Goal: Task Accomplishment & Management: Manage account settings

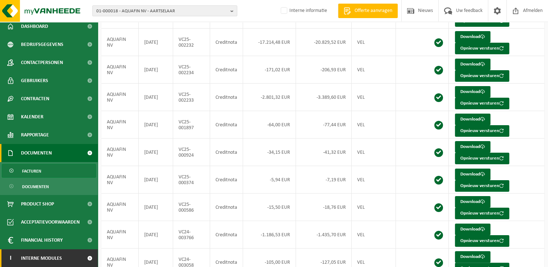
scroll to position [140, 0]
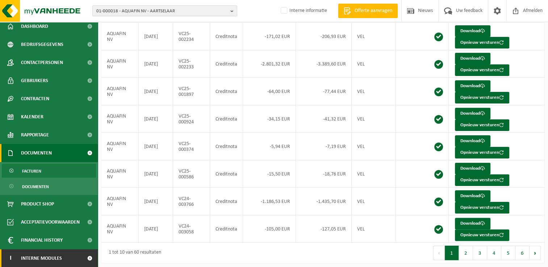
click at [83, 259] on span at bounding box center [90, 259] width 16 height 18
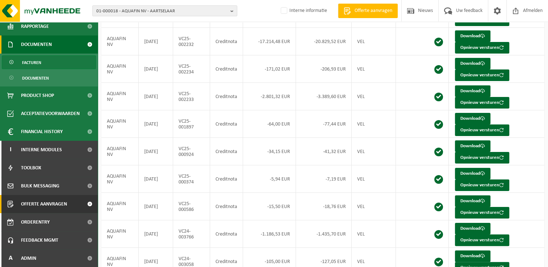
scroll to position [140, 0]
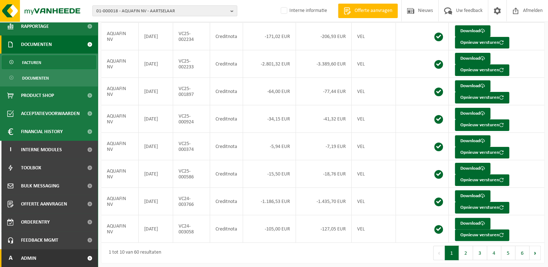
click at [34, 260] on span "Admin" at bounding box center [28, 259] width 15 height 18
click at [83, 259] on span at bounding box center [90, 259] width 16 height 18
click at [85, 258] on span at bounding box center [90, 259] width 16 height 18
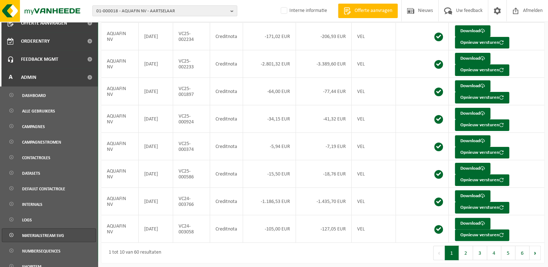
scroll to position [349, 0]
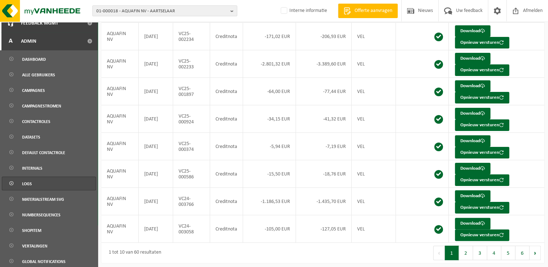
click at [30, 183] on span "Logs" at bounding box center [27, 184] width 10 height 14
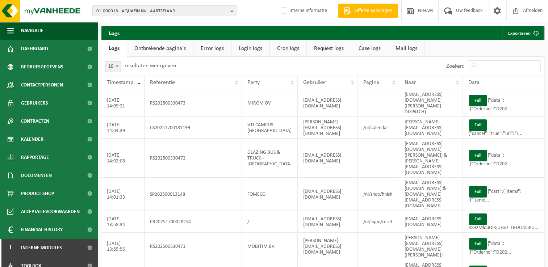
click at [324, 50] on link "Request logs" at bounding box center [329, 48] width 44 height 17
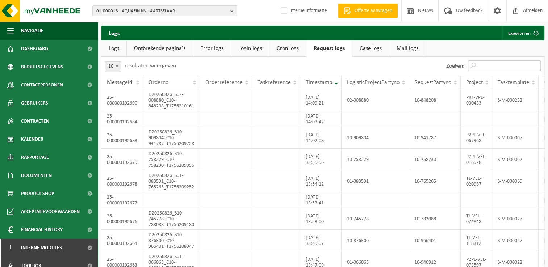
click at [491, 66] on input "Zoeken:" at bounding box center [504, 66] width 73 height 11
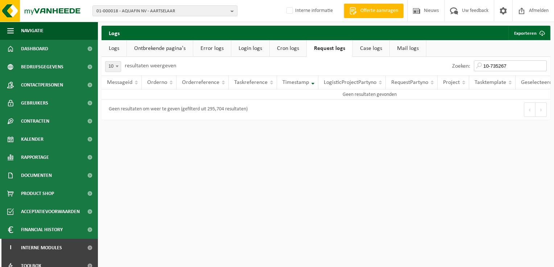
type input "10-735267"
click at [286, 51] on link "Cron logs" at bounding box center [288, 48] width 37 height 17
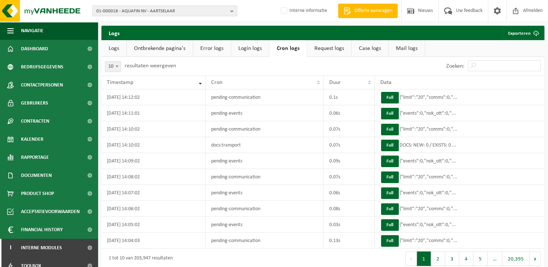
click at [366, 53] on link "Case logs" at bounding box center [370, 48] width 37 height 17
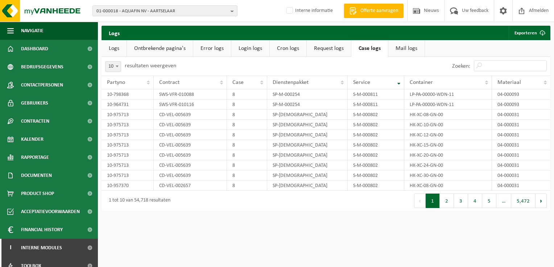
click at [399, 50] on link "Mail logs" at bounding box center [406, 48] width 36 height 17
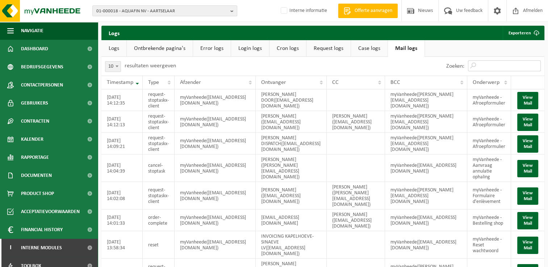
click at [485, 66] on input "Zoeken:" at bounding box center [504, 66] width 73 height 11
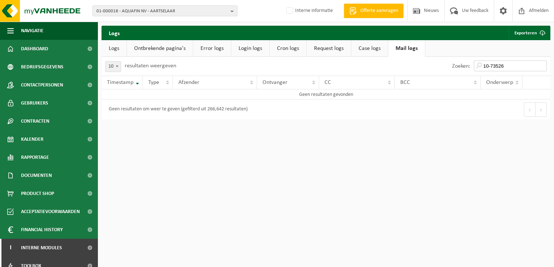
drag, startPoint x: 511, startPoint y: 65, endPoint x: 440, endPoint y: 46, distance: 74.2
click at [440, 46] on div "Logs Exporteren Logs Ontbrekende pagina's Error logs Login logs Cron logs Reque…" at bounding box center [326, 75] width 456 height 98
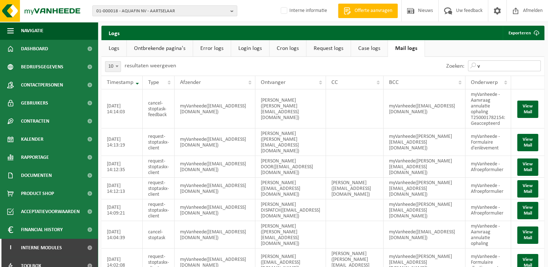
drag, startPoint x: 494, startPoint y: 66, endPoint x: 458, endPoint y: 58, distance: 37.1
click at [461, 59] on div "Zoeken: v" at bounding box center [494, 66] width 102 height 19
paste input "supplier.invoices.be@emeis.com"
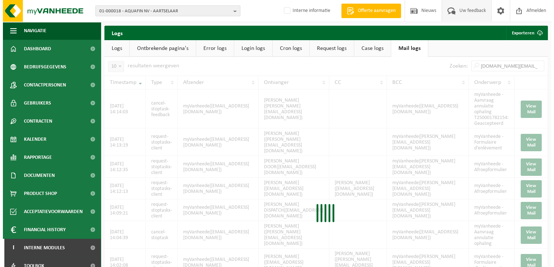
scroll to position [0, 16]
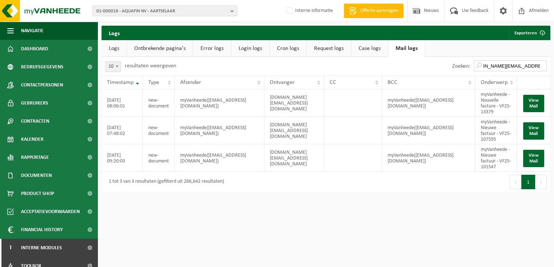
type input "supplier.invoices.be@emeis.com"
click at [325, 50] on link "Request logs" at bounding box center [329, 48] width 44 height 17
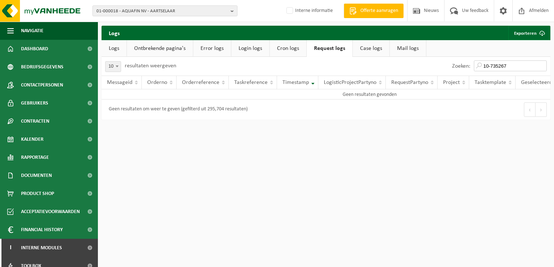
click at [520, 66] on input "10-735267" at bounding box center [510, 66] width 73 height 11
drag, startPoint x: 517, startPoint y: 65, endPoint x: 453, endPoint y: 59, distance: 64.4
click at [454, 60] on div "Zoeken: 10-735267" at bounding box center [499, 66] width 102 height 19
paste input "supplier.invoices.be@emeis.com"
type input "supplier.invoices.be@emeis.com"
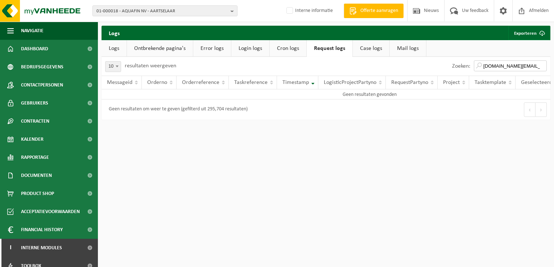
scroll to position [0, 16]
click at [542, 67] on input "supplier.invoices.be@emeis.com" at bounding box center [510, 66] width 73 height 11
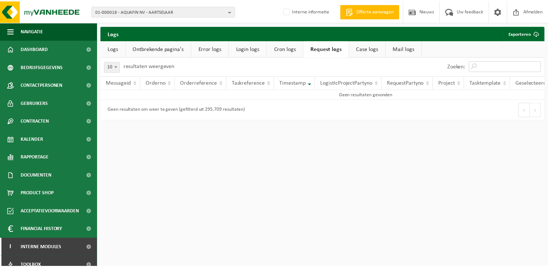
scroll to position [0, 0]
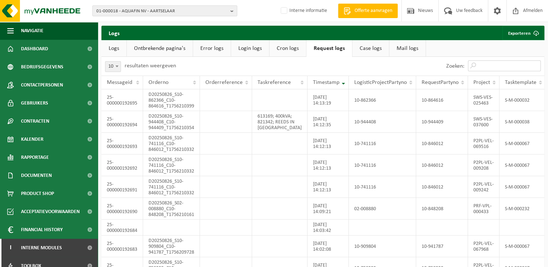
click at [503, 70] on input "Zoeken:" at bounding box center [504, 66] width 73 height 11
paste input "supplier.invoices.be@emeis.com"
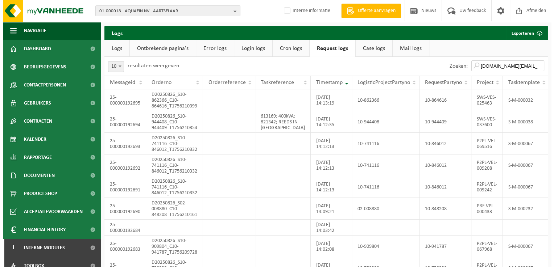
scroll to position [0, 16]
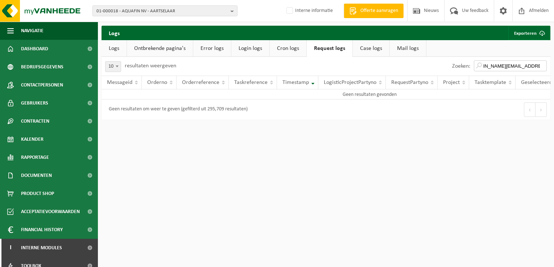
type input "supplier.invoices.be@emeis.com"
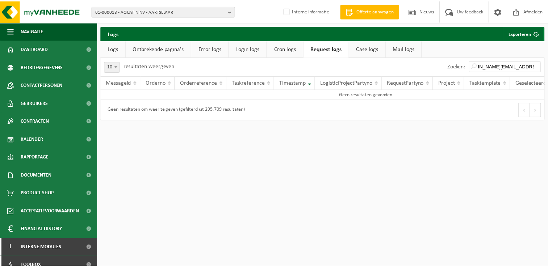
scroll to position [0, 0]
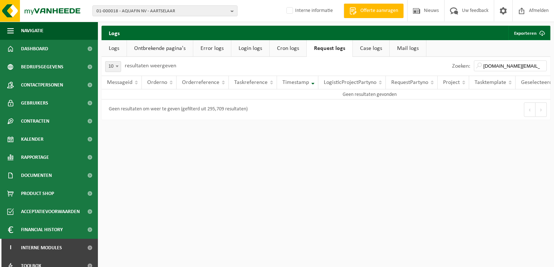
click at [367, 51] on link "Case logs" at bounding box center [371, 48] width 37 height 17
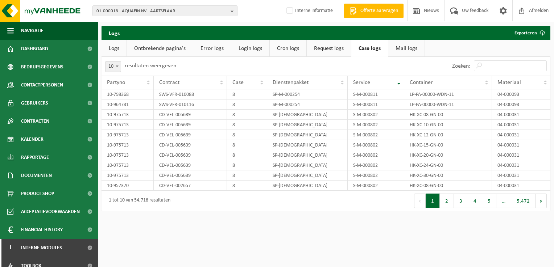
click at [292, 49] on link "Cron logs" at bounding box center [288, 48] width 37 height 17
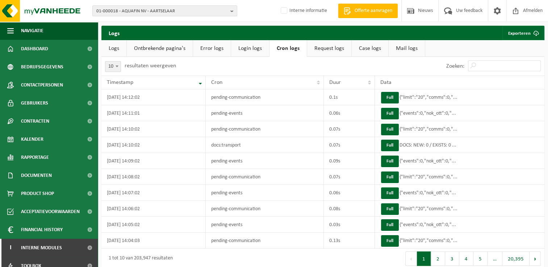
click at [258, 51] on link "Login logs" at bounding box center [250, 48] width 38 height 17
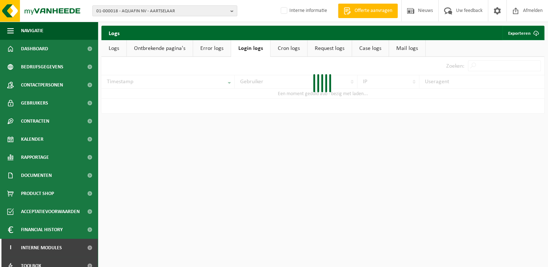
click at [220, 50] on link "Error logs" at bounding box center [212, 48] width 38 height 17
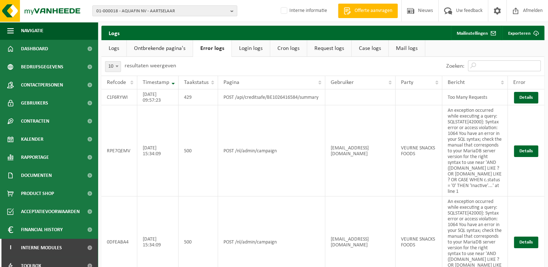
click at [482, 67] on input "Zoeken:" at bounding box center [504, 66] width 73 height 11
click at [494, 66] on input "Zoeken:" at bounding box center [504, 66] width 73 height 11
click at [482, 66] on input "Zoeken:" at bounding box center [504, 66] width 73 height 11
paste input "supplier.invoices.be@emeis.com"
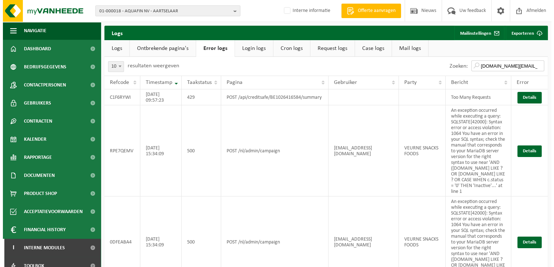
scroll to position [0, 16]
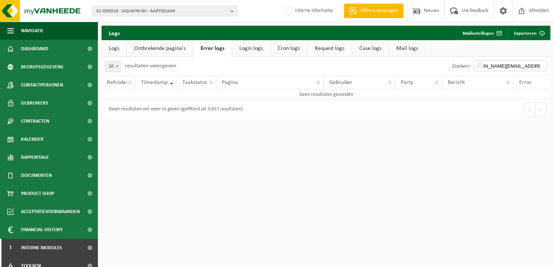
type input "supplier.invoices.be@emeis.com"
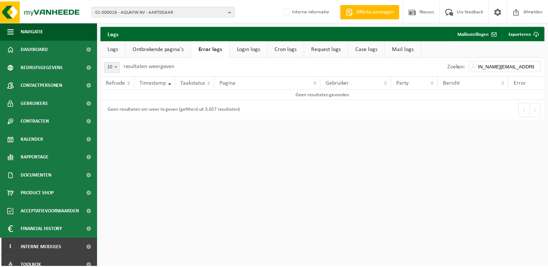
scroll to position [0, 0]
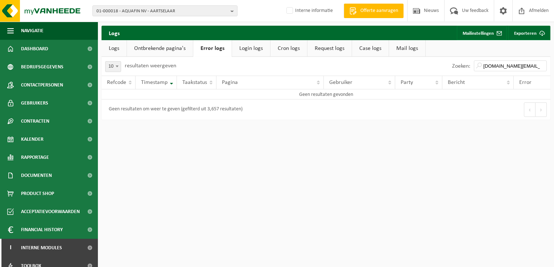
click at [166, 49] on link "Ontbrekende pagina's" at bounding box center [160, 48] width 66 height 17
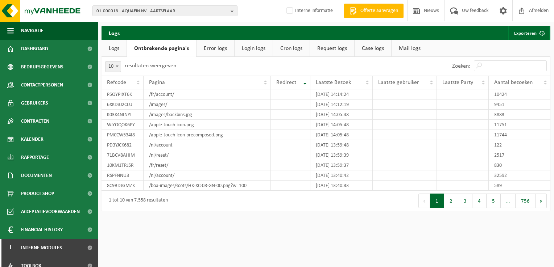
click at [116, 51] on link "Logs" at bounding box center [113, 48] width 25 height 17
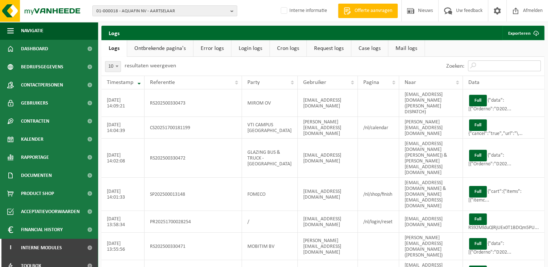
click at [486, 67] on input "Zoeken:" at bounding box center [504, 66] width 73 height 11
paste input "supplier.invoices.be@emeis.com"
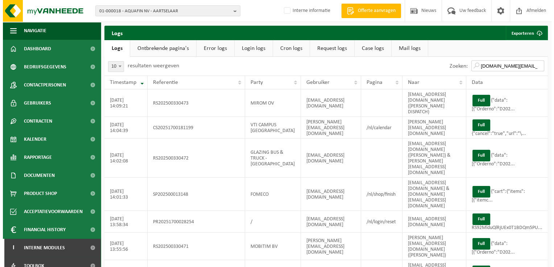
scroll to position [0, 16]
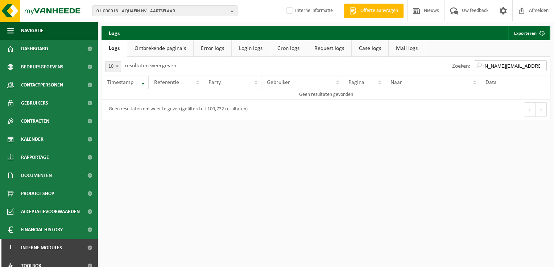
type input "supplier.invoices.be@emeis.com"
click at [131, 12] on span "01-000018 - AQUAFIN NV - AARTSELAAR" at bounding box center [161, 11] width 131 height 11
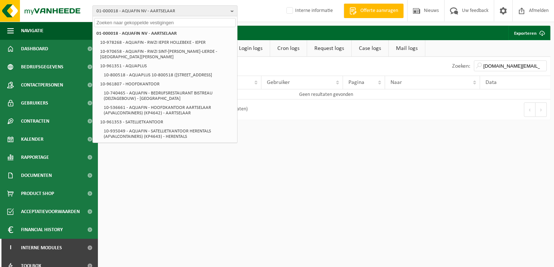
paste input "10-843704"
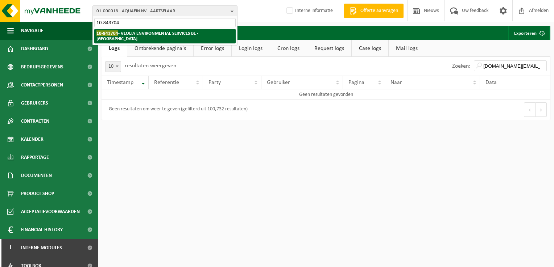
type input "10-843704"
click at [122, 33] on strong "10-843704 - VEOLIA ENVIRONMENTAL SERVICES BE - SINT-GILLIS" at bounding box center [147, 35] width 102 height 11
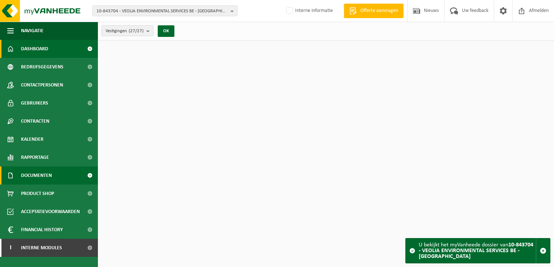
click at [40, 180] on span "Documenten" at bounding box center [36, 176] width 31 height 18
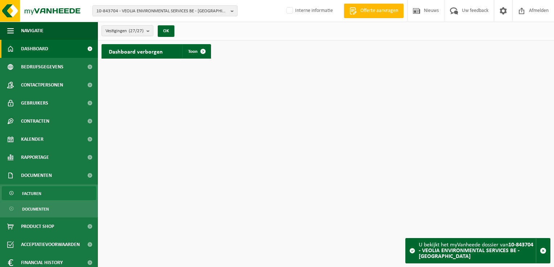
click at [41, 195] on link "Facturen" at bounding box center [49, 194] width 94 height 14
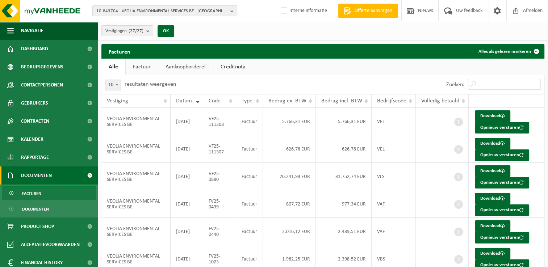
click at [153, 7] on span "10-843704 - VEOLIA ENVIRONMENTAL SERVICES BE - SINT-GILLIS" at bounding box center [161, 11] width 131 height 11
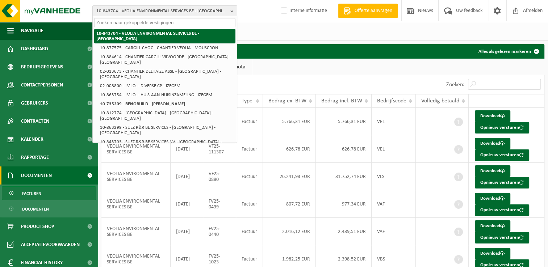
paste input "10-888058"
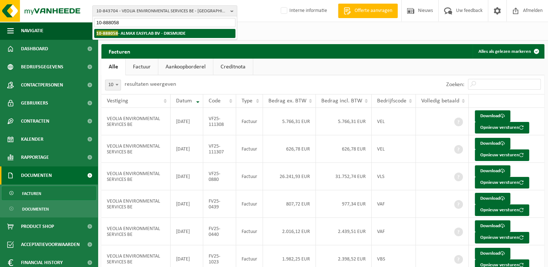
type input "10-888058"
click at [136, 34] on strong "10-888058 - ALMAX EASYLAB BV - DIKSMUIDE" at bounding box center [140, 32] width 89 height 5
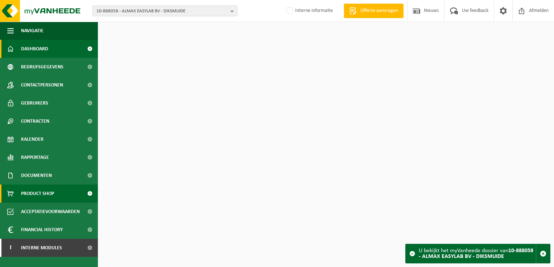
click at [44, 186] on span "Product Shop" at bounding box center [37, 194] width 33 height 18
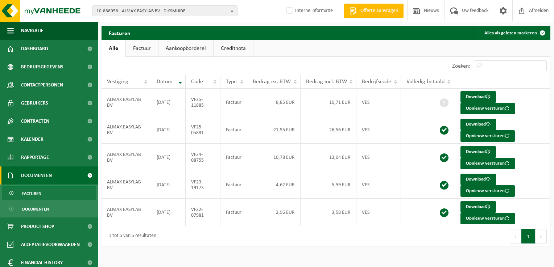
click at [47, 195] on link "Facturen" at bounding box center [49, 194] width 94 height 14
click at [136, 8] on span "10-888058 - ALMAX EASYLAB BV - DIKSMUIDE" at bounding box center [161, 11] width 131 height 11
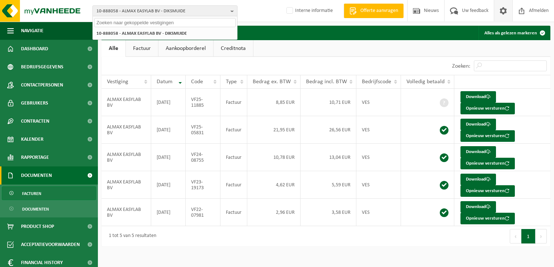
click at [504, 8] on span at bounding box center [503, 10] width 11 height 21
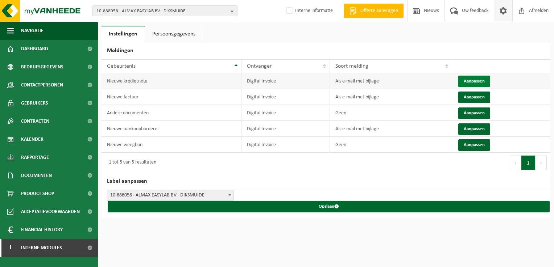
click at [467, 80] on button "Aanpassen" at bounding box center [474, 82] width 32 height 12
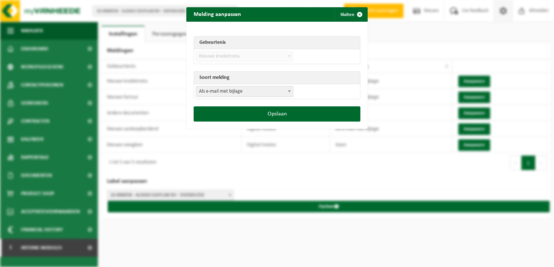
click at [232, 90] on span "Als e-mail met bijlage" at bounding box center [244, 92] width 97 height 10
select select "1"
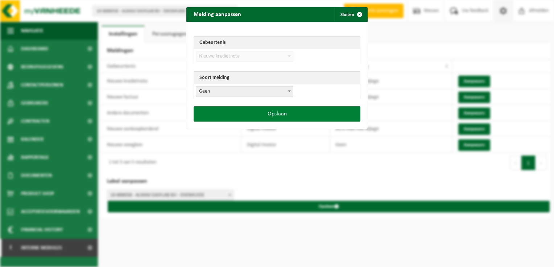
click at [267, 114] on button "Opslaan" at bounding box center [277, 114] width 167 height 15
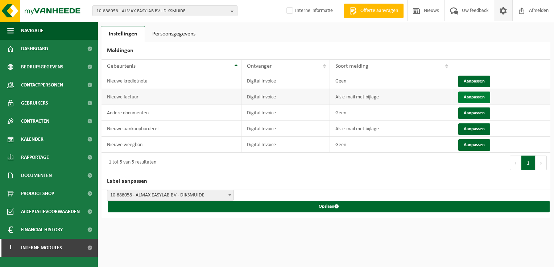
click at [473, 99] on button "Aanpassen" at bounding box center [474, 98] width 32 height 12
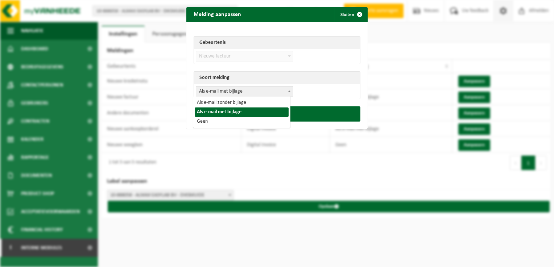
click at [253, 92] on span "Als e-mail met bijlage" at bounding box center [244, 92] width 97 height 10
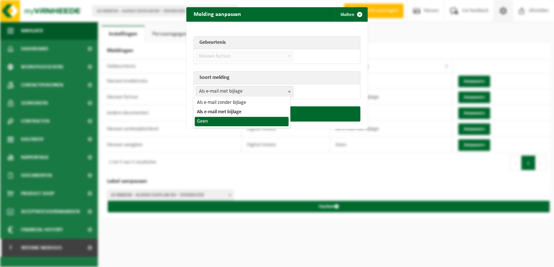
select select "1"
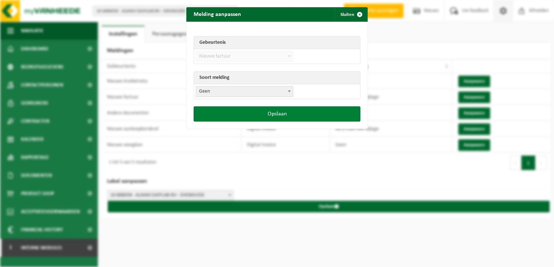
click at [268, 115] on button "Opslaan" at bounding box center [277, 114] width 167 height 15
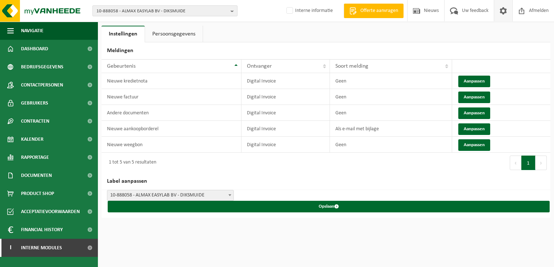
click at [115, 12] on span "10-888058 - ALMAX EASYLAB BV - DIKSMUIDE" at bounding box center [161, 11] width 131 height 11
paste input "01-104038"
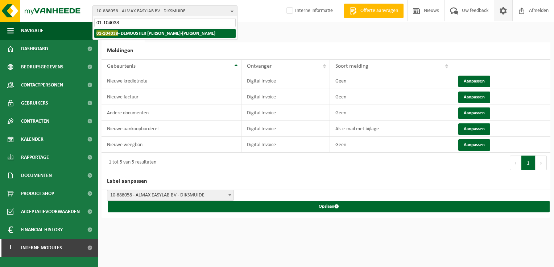
type input "01-104038"
click at [127, 33] on strong "01-104038 - DEMOUSTIER JEAN-MARC - SARS-LA-BRUYÈRE" at bounding box center [155, 32] width 119 height 5
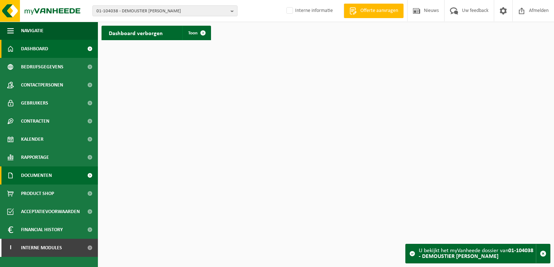
click at [51, 175] on span "Documenten" at bounding box center [36, 176] width 31 height 18
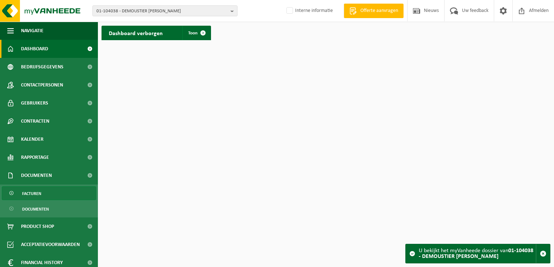
click at [51, 194] on link "Facturen" at bounding box center [49, 194] width 94 height 14
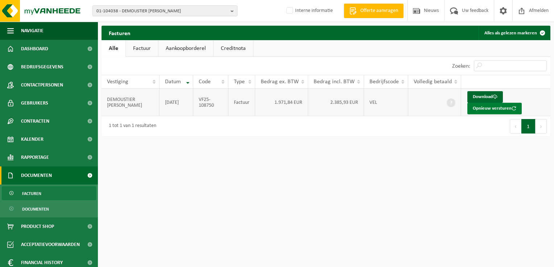
click at [478, 107] on button "Opnieuw versturen" at bounding box center [494, 109] width 54 height 12
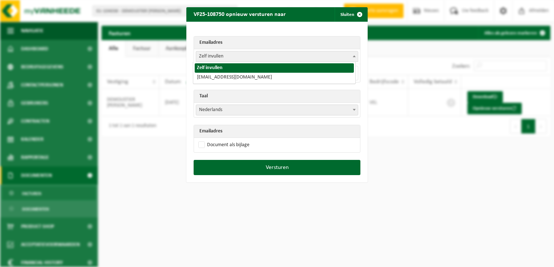
click at [216, 56] on span "Zelf invullen" at bounding box center [277, 56] width 162 height 10
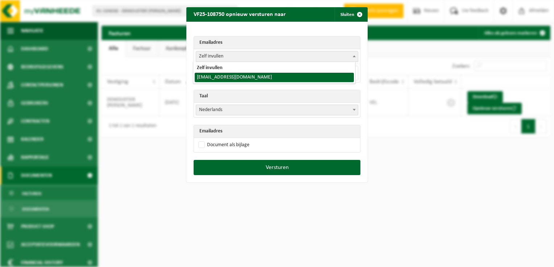
select select "sprl-demoustier@hotmail.com"
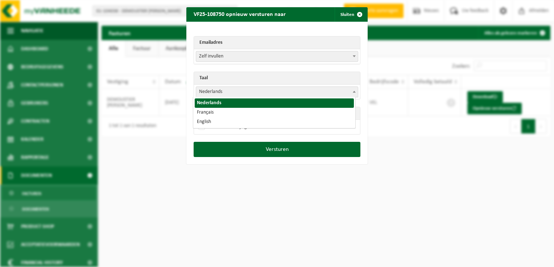
click at [205, 91] on span "Nederlands" at bounding box center [277, 92] width 162 height 10
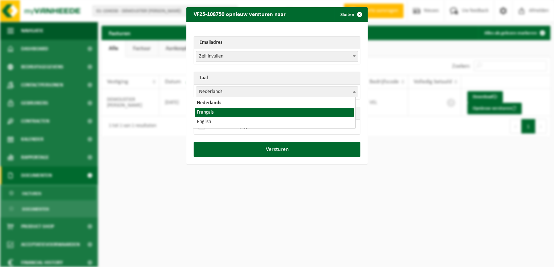
select select "fr"
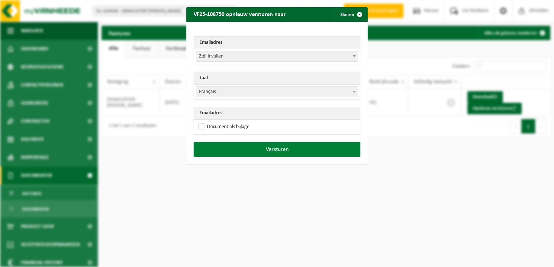
click at [267, 147] on button "Versturen" at bounding box center [277, 149] width 167 height 15
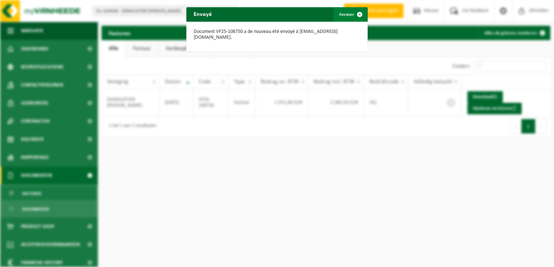
click at [355, 14] on span "button" at bounding box center [359, 14] width 14 height 14
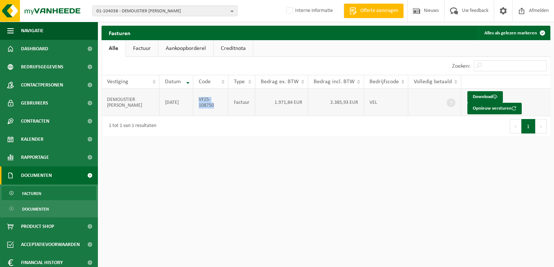
drag, startPoint x: 213, startPoint y: 106, endPoint x: 199, endPoint y: 101, distance: 15.2
click at [199, 101] on td "VF25-108750" at bounding box center [210, 103] width 35 height 28
copy td "VF25-108750"
click at [118, 12] on span "01-104038 - DEMOUSTIER JEAN-MARC - SARS-LA-BRUYÈRE" at bounding box center [161, 11] width 131 height 11
paste input "01-004066"
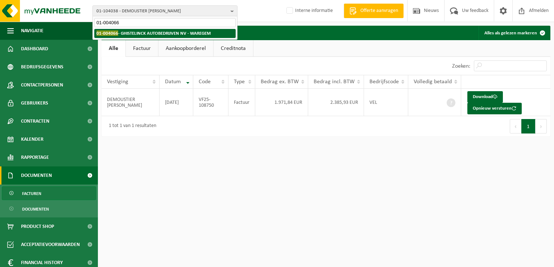
type input "01-004066"
click at [130, 35] on strong "01-004066 - GHISTELINCK AUTOBEDRIJVEN NV - WAREGEM" at bounding box center [153, 32] width 114 height 5
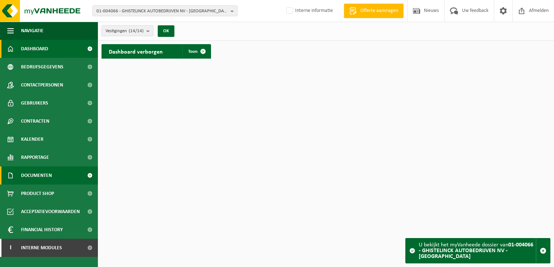
click at [47, 173] on span "Documenten" at bounding box center [36, 176] width 31 height 18
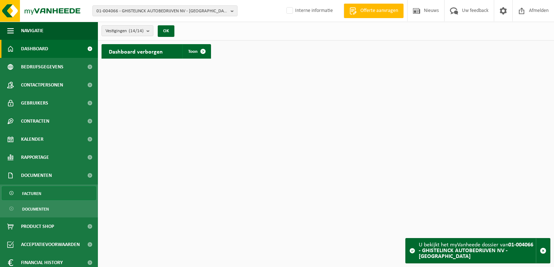
click at [42, 191] on link "Facturen" at bounding box center [49, 194] width 94 height 14
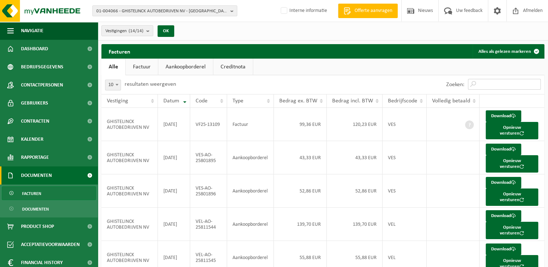
click at [486, 83] on input "Zoeken:" at bounding box center [504, 84] width 73 height 11
paste input "VF25-12852"
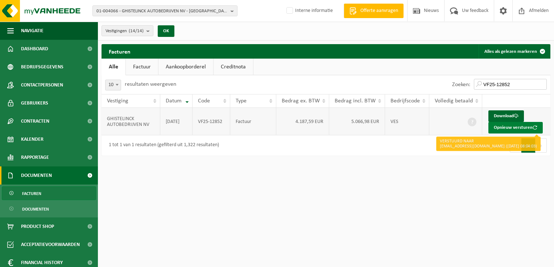
type input "VF25-12852"
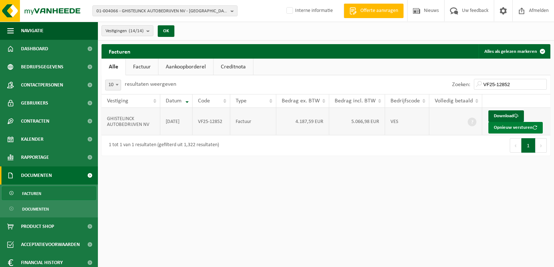
click at [506, 131] on button "Opnieuw versturen" at bounding box center [515, 128] width 54 height 12
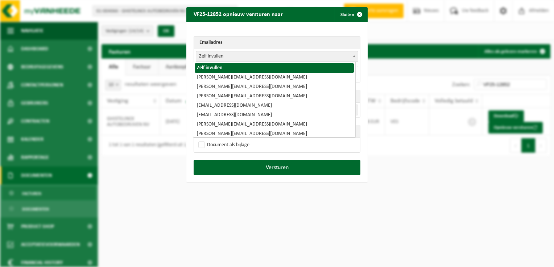
click at [205, 53] on span "Zelf invullen" at bounding box center [277, 56] width 162 height 10
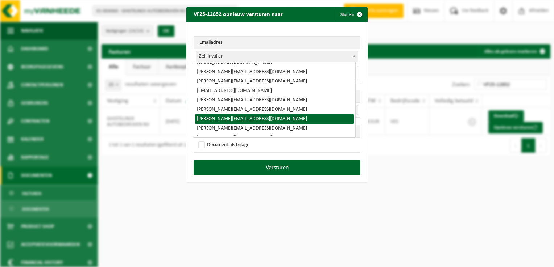
scroll to position [42, 0]
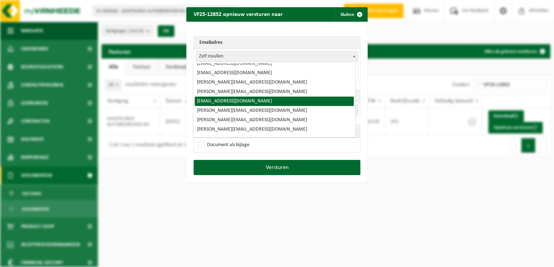
select select "[EMAIL_ADDRESS][DOMAIN_NAME]"
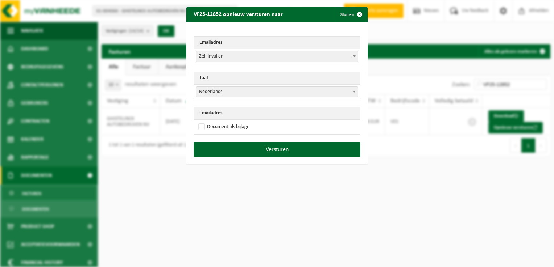
click at [213, 58] on span "Zelf invullen" at bounding box center [277, 56] width 162 height 10
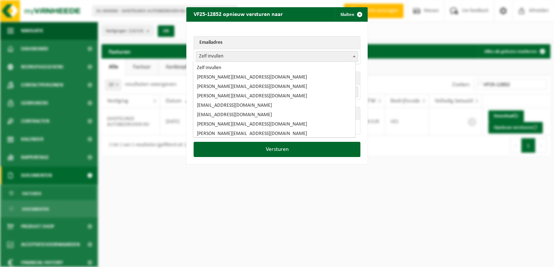
scroll to position [66, 0]
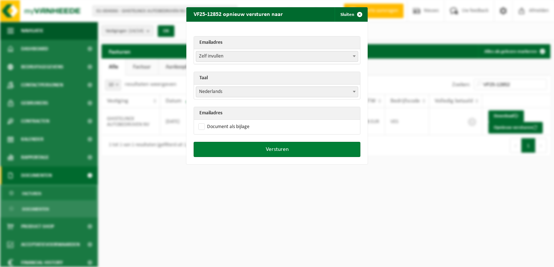
click at [258, 151] on button "Versturen" at bounding box center [277, 149] width 167 height 15
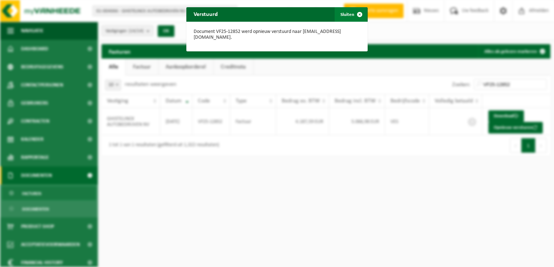
click at [355, 12] on span "button" at bounding box center [359, 14] width 14 height 14
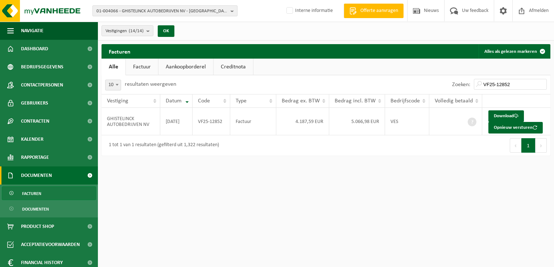
click at [159, 13] on span "01-004066 - GHISTELINCK AUTOBEDRIJVEN NV - WAREGEM" at bounding box center [161, 11] width 131 height 11
paste input "01-057308"
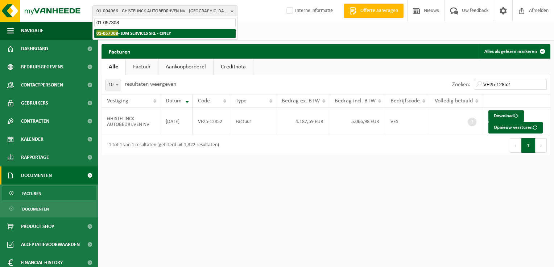
type input "01-057308"
click at [155, 34] on strong "01-057308 - JDM SERVICES SRL - CINEY" at bounding box center [133, 32] width 75 height 5
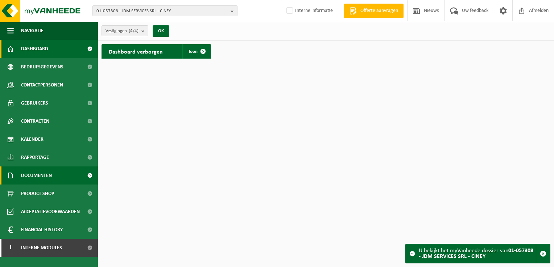
click at [34, 174] on span "Documenten" at bounding box center [36, 176] width 31 height 18
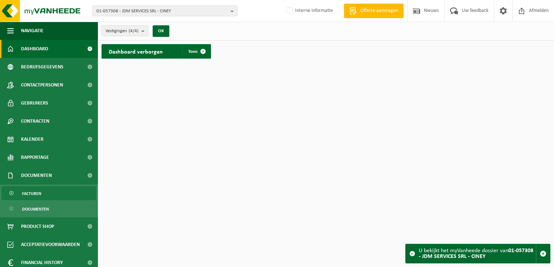
click at [41, 196] on span "Facturen" at bounding box center [31, 194] width 19 height 14
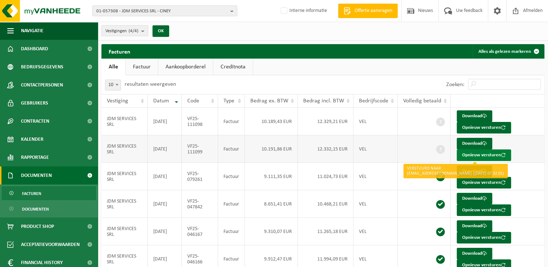
click at [480, 155] on button "Opnieuw versturen" at bounding box center [484, 156] width 54 height 12
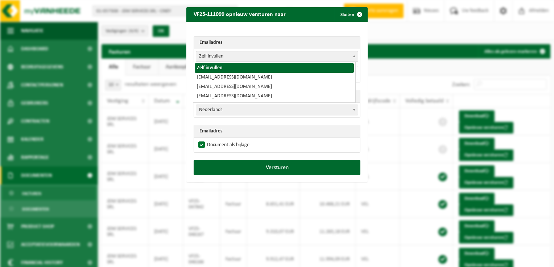
click at [207, 58] on span "Zelf invullen" at bounding box center [277, 56] width 162 height 10
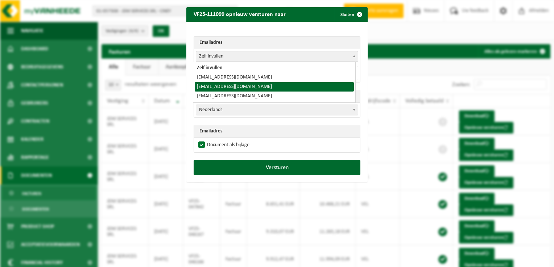
select select "[EMAIL_ADDRESS][DOMAIN_NAME]"
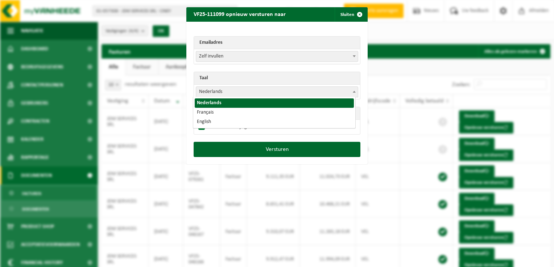
click at [217, 91] on span "Nederlands" at bounding box center [277, 92] width 162 height 10
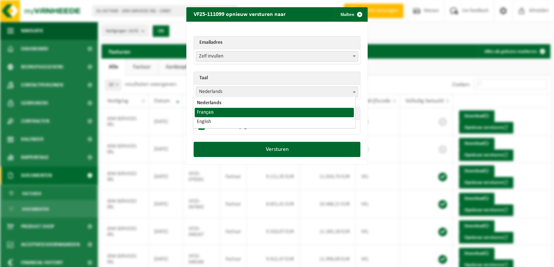
select select "fr"
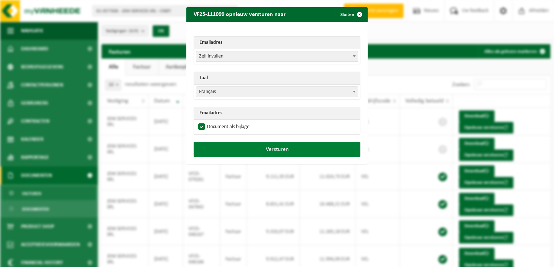
click at [268, 147] on button "Versturen" at bounding box center [277, 149] width 167 height 15
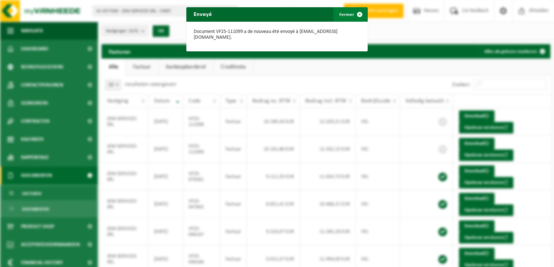
click at [356, 16] on span "button" at bounding box center [359, 14] width 14 height 14
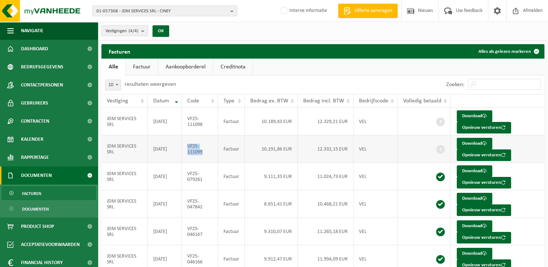
drag, startPoint x: 207, startPoint y: 150, endPoint x: 188, endPoint y: 145, distance: 19.6
click at [188, 145] on td "VF25-111099" at bounding box center [200, 150] width 36 height 28
copy td "VF25-111099"
click at [126, 9] on span "01-057308 - JDM SERVICES SRL - CINEY" at bounding box center [161, 11] width 131 height 11
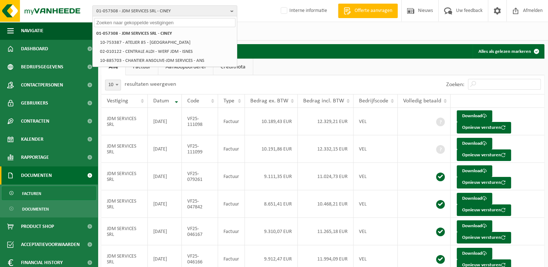
paste input "10-960014"
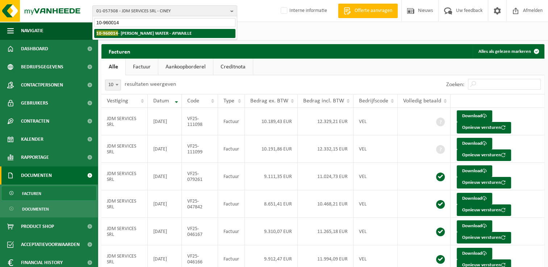
type input "10-960014"
click at [126, 33] on strong "10-960014 - WEBER WATER - AYWAILLE" at bounding box center [143, 32] width 95 height 5
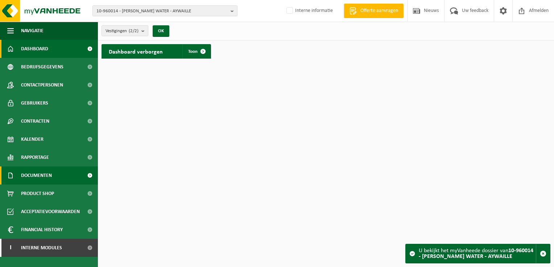
click at [34, 175] on span "Documenten" at bounding box center [36, 176] width 31 height 18
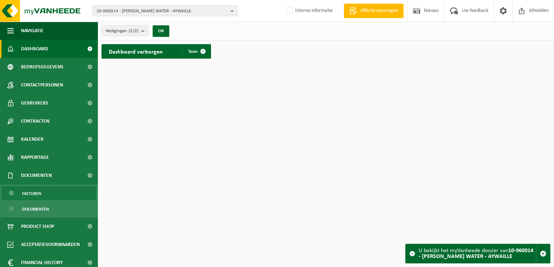
click at [50, 191] on link "Facturen" at bounding box center [49, 194] width 94 height 14
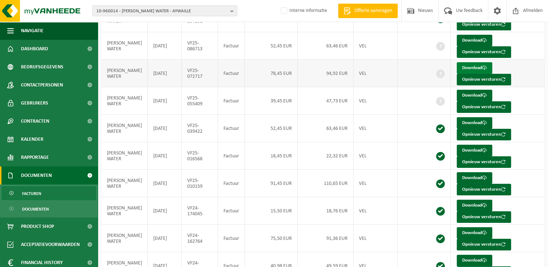
scroll to position [67, 0]
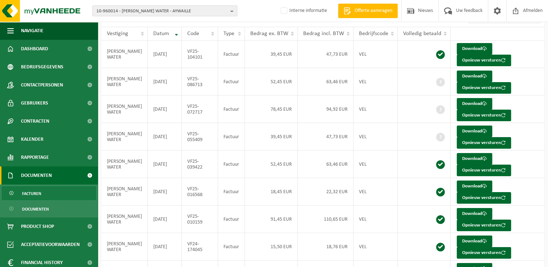
click at [139, 10] on span "10-960014 - WEBER WATER - AYWAILLE" at bounding box center [161, 11] width 131 height 11
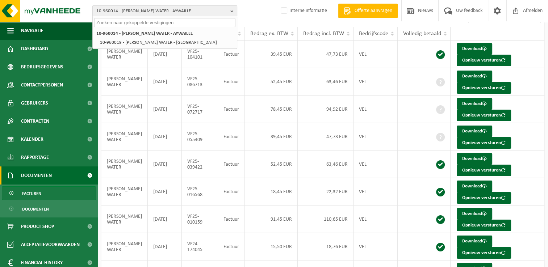
paste input "10-984589"
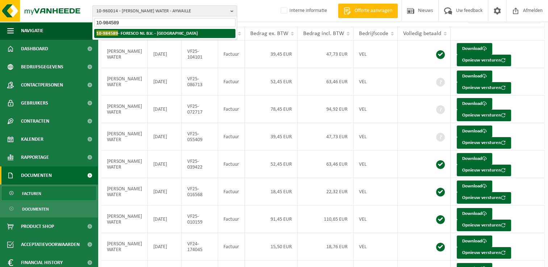
type input "10-984589"
click at [136, 36] on strong "10-984589 - FORESCO NL B.V. - HASSELT" at bounding box center [146, 32] width 101 height 5
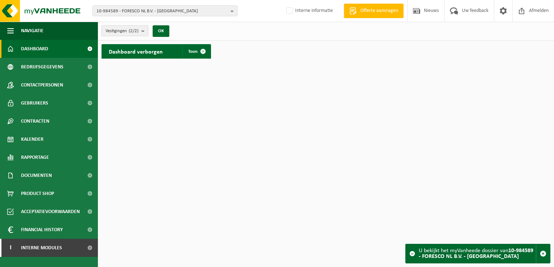
click at [119, 29] on span "Vestigingen (2/2)" at bounding box center [121, 31] width 33 height 11
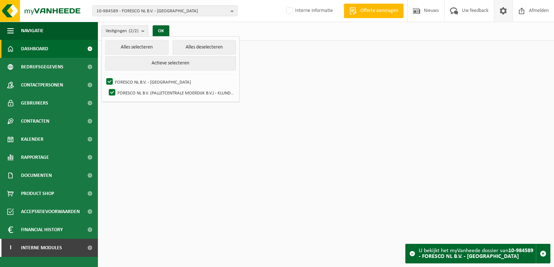
click at [503, 11] on span at bounding box center [503, 10] width 11 height 21
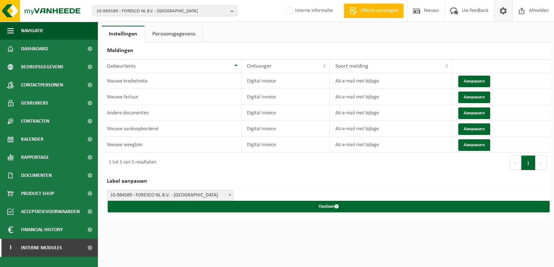
click at [112, 14] on span "10-984589 - FORESCO NL B.V. - [GEOGRAPHIC_DATA]" at bounding box center [161, 11] width 131 height 11
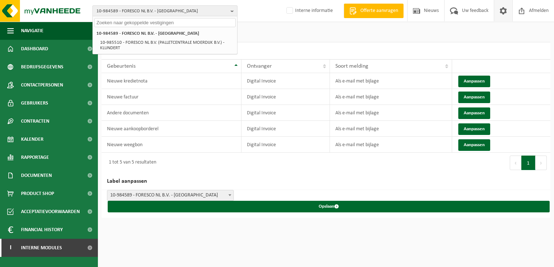
paste input "10-421115"
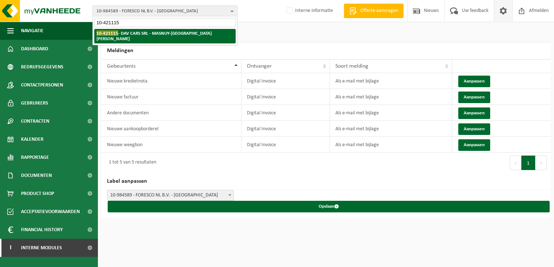
type input "10-421115"
click at [126, 31] on strong "10-421115 - DAV CARS SRL - MASNUY-[GEOGRAPHIC_DATA][PERSON_NAME]" at bounding box center [153, 35] width 115 height 11
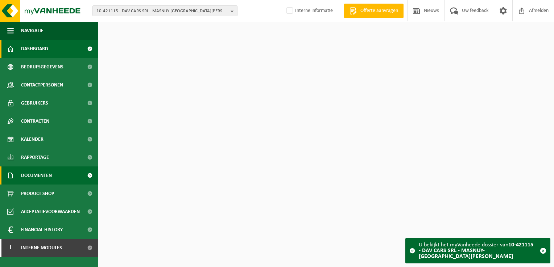
click at [45, 175] on span "Documenten" at bounding box center [36, 176] width 31 height 18
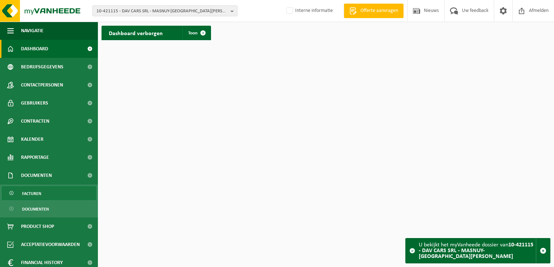
click at [44, 193] on link "Facturen" at bounding box center [49, 194] width 94 height 14
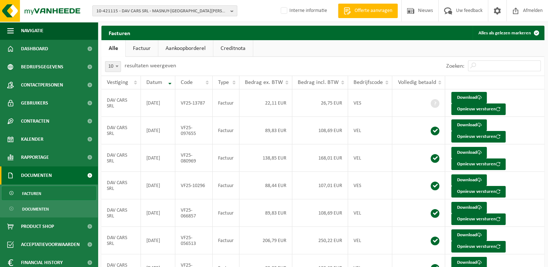
click at [119, 12] on span "10-421115 - DAV CARS SRL - MASNUY-SAINT-JEAN" at bounding box center [161, 11] width 131 height 11
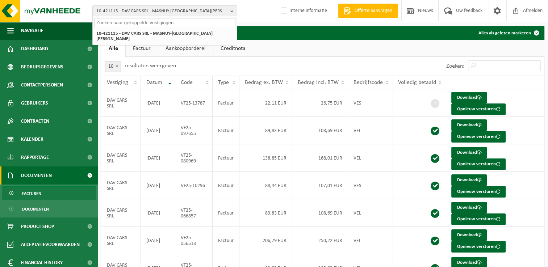
paste input "10-912116"
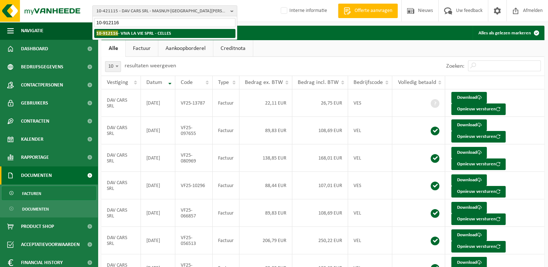
type input "10-912116"
click at [121, 33] on strong "10-912116 - VIVA LA VIE SPRL - CELLES" at bounding box center [133, 32] width 75 height 5
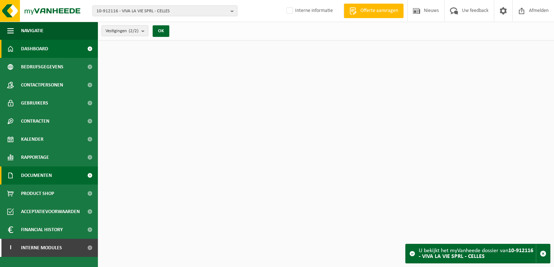
click at [45, 177] on span "Documenten" at bounding box center [36, 176] width 31 height 18
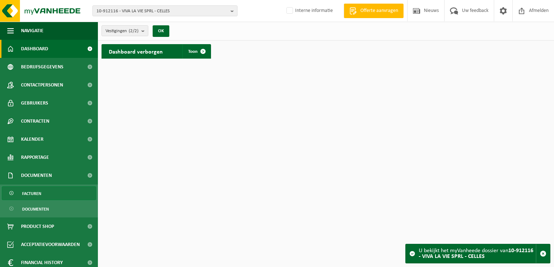
click at [43, 194] on link "Facturen" at bounding box center [49, 194] width 94 height 14
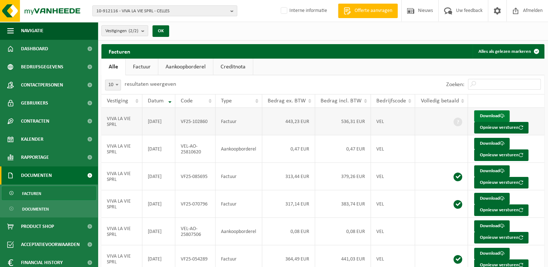
click at [483, 115] on link "Download" at bounding box center [492, 117] width 36 height 12
